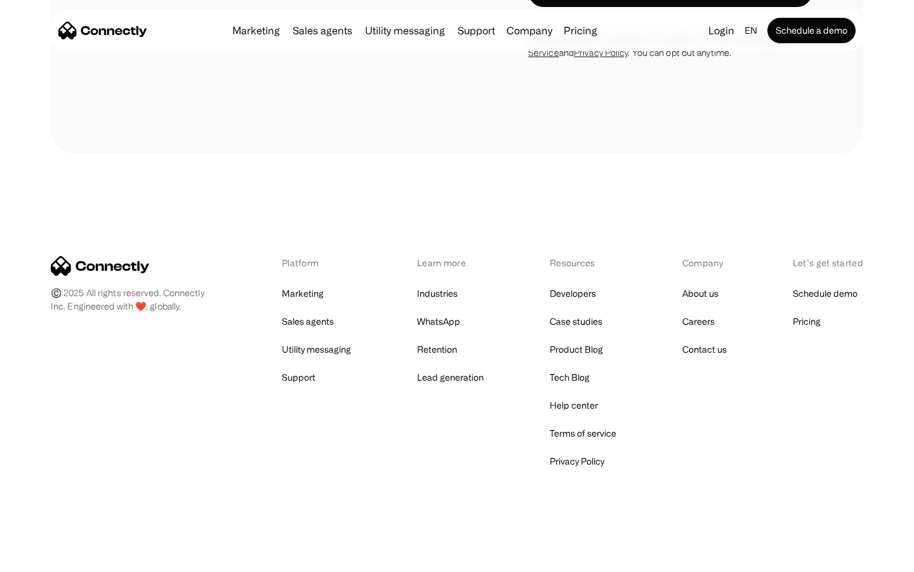
scroll to position [1072, 0]
